Goal: Information Seeking & Learning: Learn about a topic

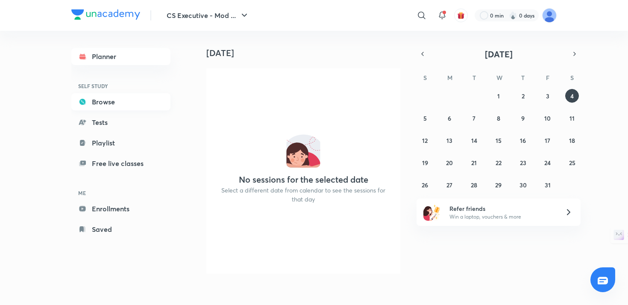
click at [100, 102] on link "Browse" at bounding box center [120, 101] width 99 height 17
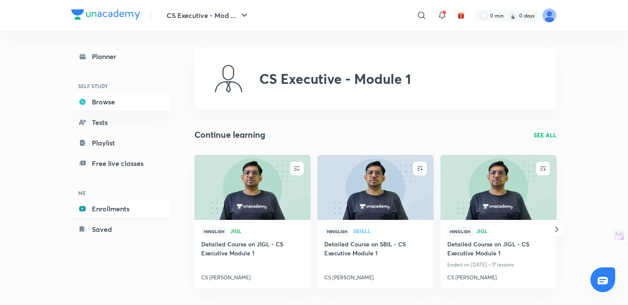
click at [102, 209] on link "Enrollments" at bounding box center [120, 208] width 99 height 17
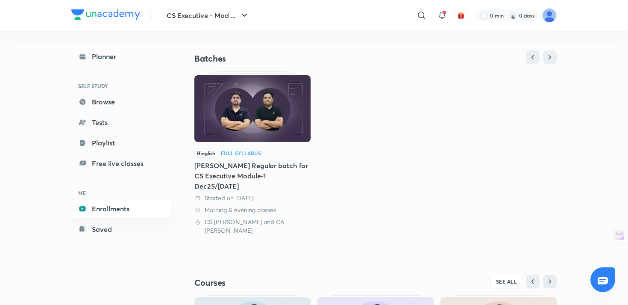
scroll to position [71, 0]
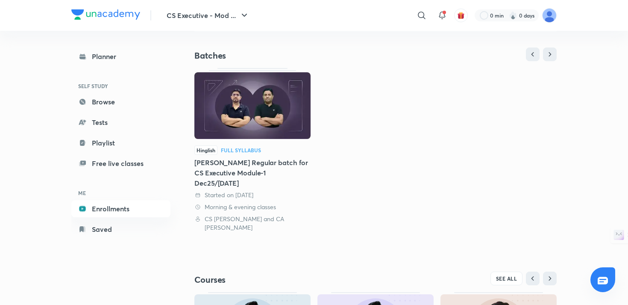
click at [265, 112] on img at bounding box center [252, 105] width 116 height 67
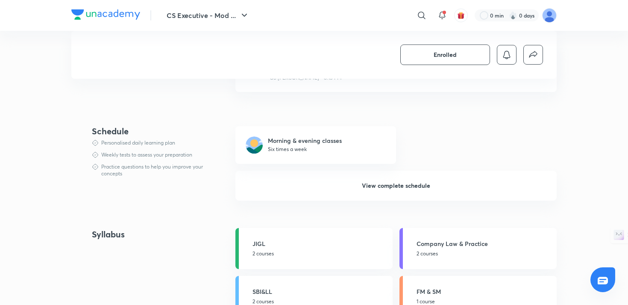
scroll to position [557, 0]
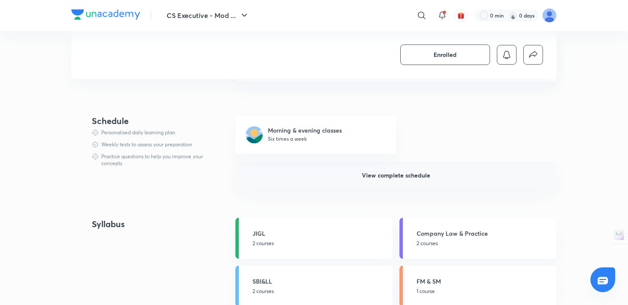
click at [397, 179] on span "View complete schedule" at bounding box center [396, 175] width 68 height 9
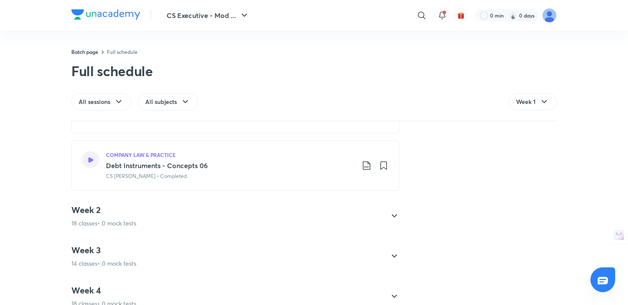
scroll to position [1128, 0]
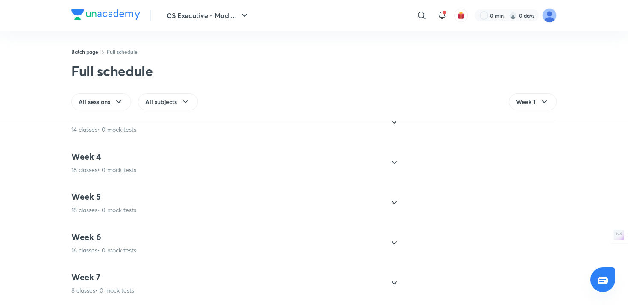
click at [393, 162] on icon at bounding box center [394, 162] width 5 height 3
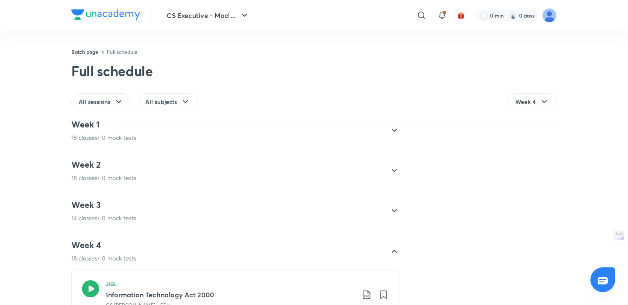
scroll to position [0, 0]
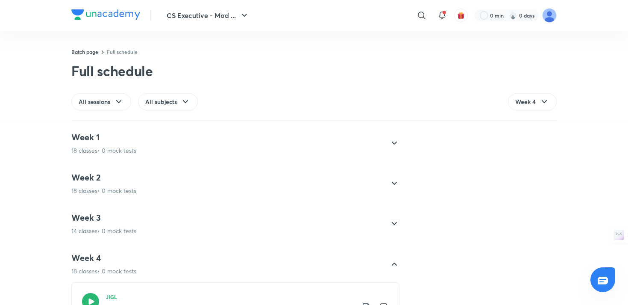
click at [393, 223] on icon at bounding box center [394, 223] width 5 height 3
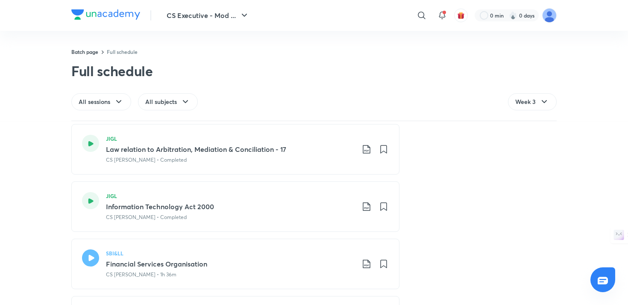
scroll to position [693, 0]
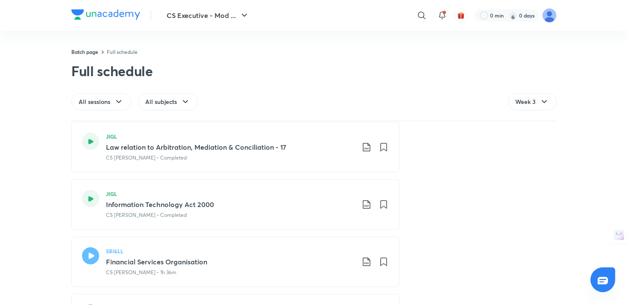
click at [88, 199] on icon at bounding box center [90, 198] width 5 height 5
